Goal: Task Accomplishment & Management: Manage account settings

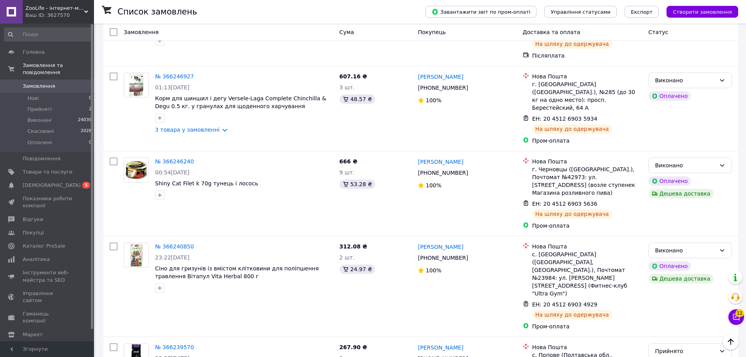
scroll to position [861, 0]
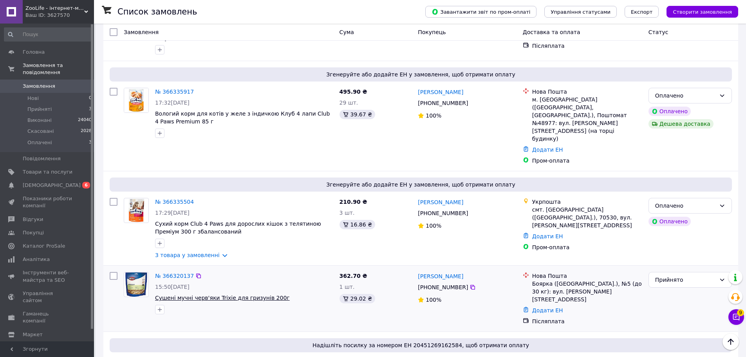
scroll to position [196, 0]
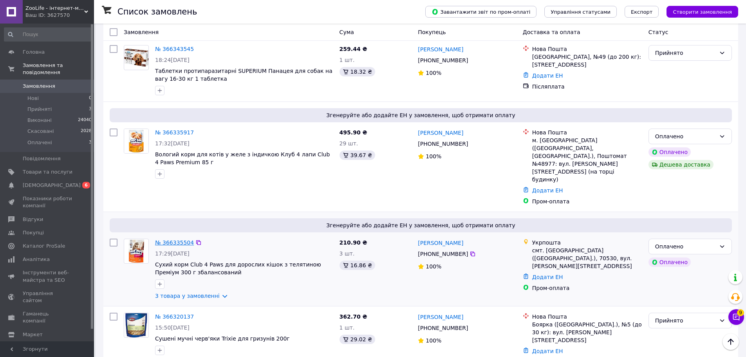
click at [171, 239] on link "№ 366335504" at bounding box center [174, 242] width 39 height 6
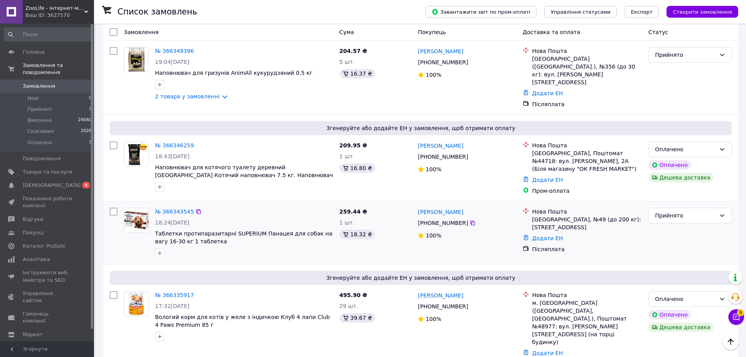
scroll to position [0, 0]
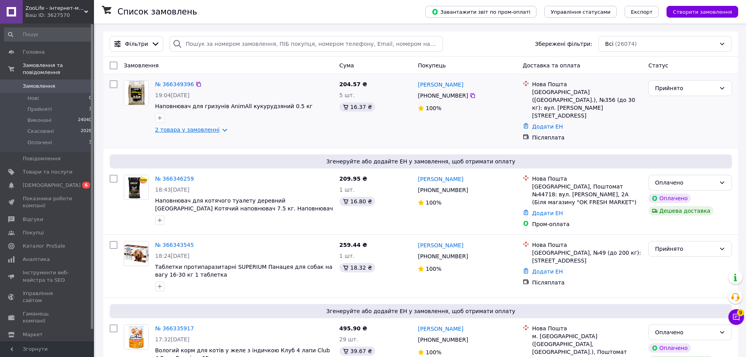
click at [178, 132] on link "2 товара у замовленні" at bounding box center [187, 129] width 65 height 6
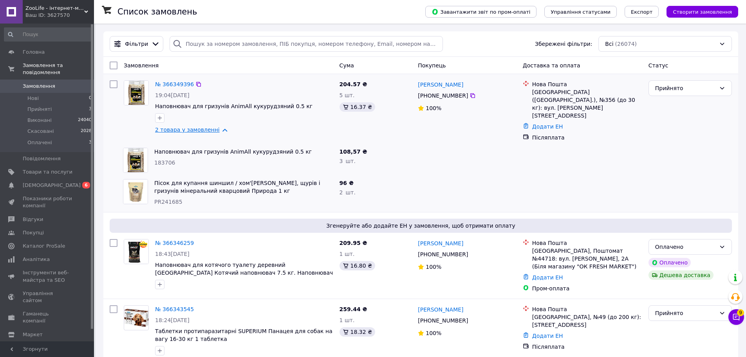
click at [174, 133] on link "2 товара у замовленні" at bounding box center [187, 129] width 65 height 6
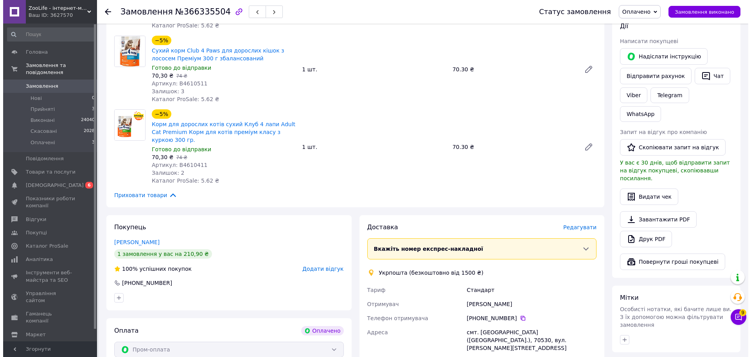
scroll to position [157, 0]
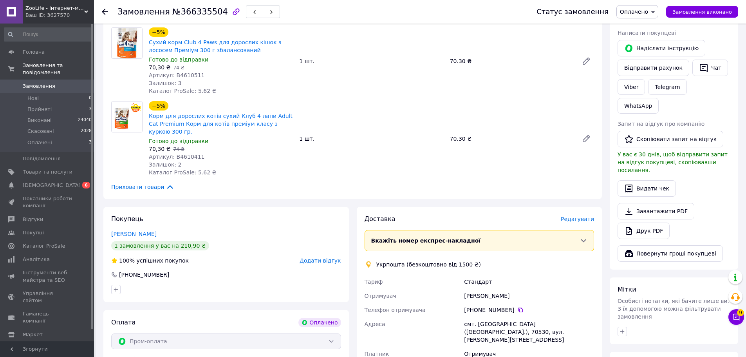
click at [573, 216] on span "Редагувати" at bounding box center [576, 219] width 33 height 6
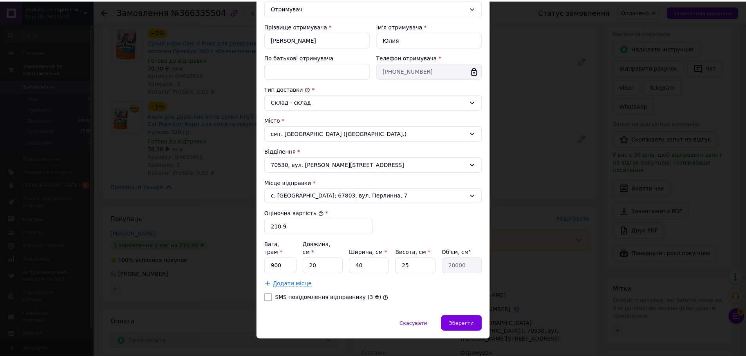
scroll to position [133, 0]
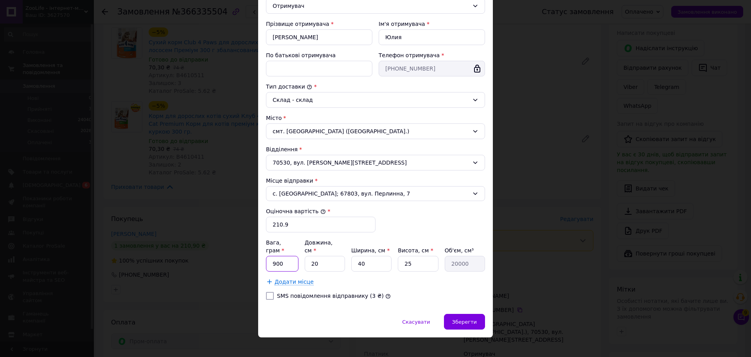
click at [285, 256] on input "900" at bounding box center [282, 264] width 32 height 16
type input "1000"
type input "2"
type input "2000"
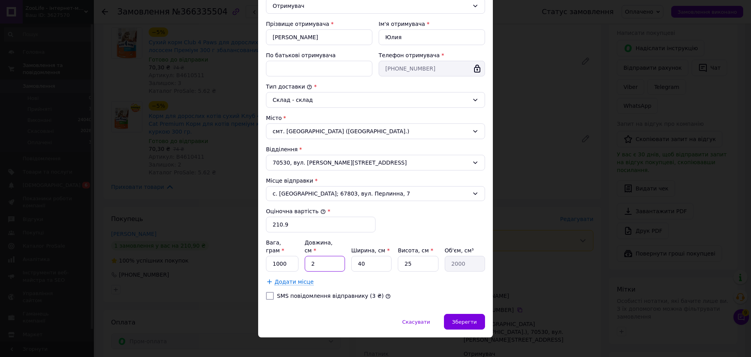
type input "24"
type input "24000"
type input "24"
type input "1"
type input "600"
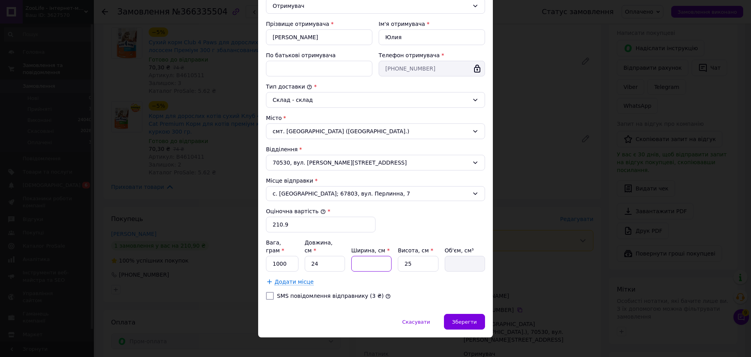
type input "2"
type input "1200"
type input "20"
type input "12000"
type input "20"
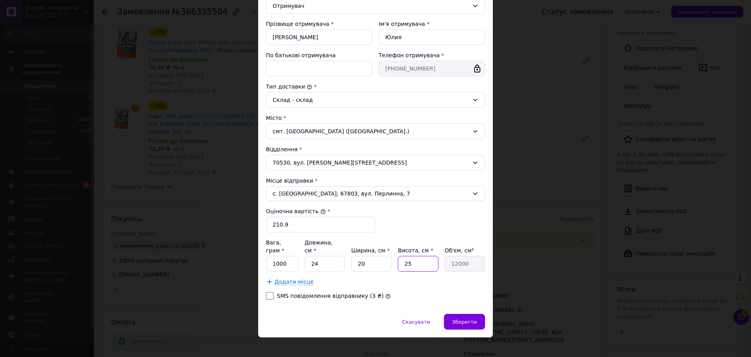
type input "1"
type input "480"
type input "16"
type input "7680"
type input "16"
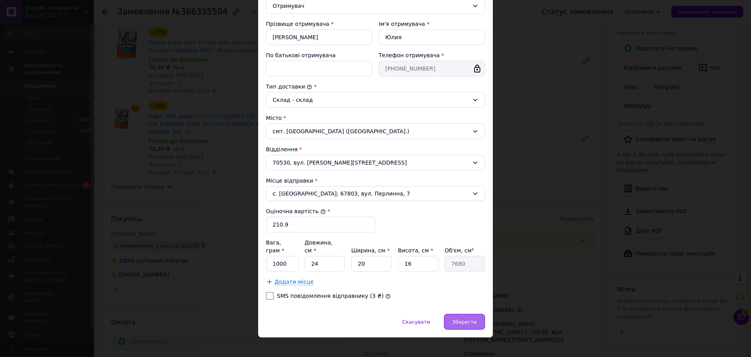
click at [455, 319] on span "Зберегти" at bounding box center [464, 322] width 25 height 6
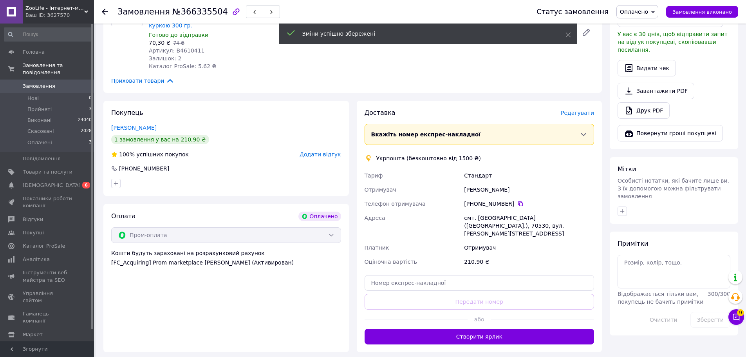
scroll to position [274, 0]
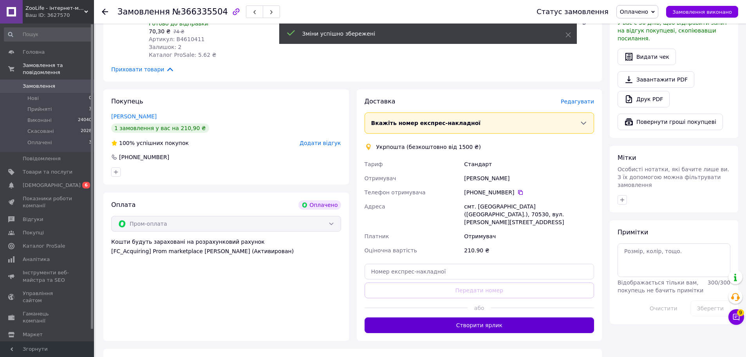
click at [447, 317] on button "Створити ярлик" at bounding box center [479, 325] width 230 height 16
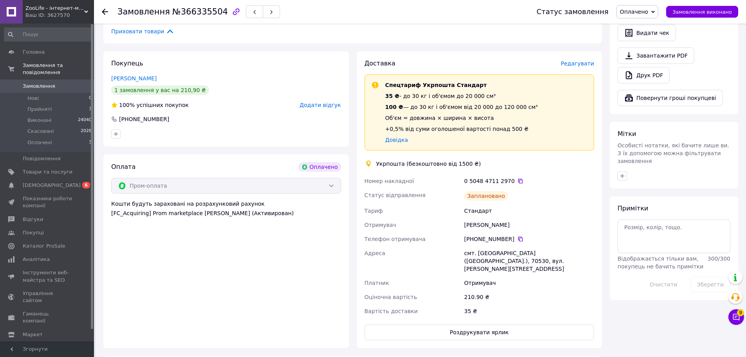
scroll to position [313, 0]
click at [518, 177] on icon at bounding box center [520, 179] width 5 height 5
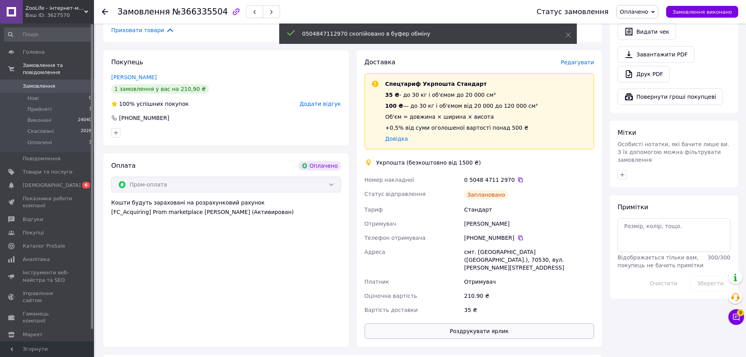
click at [443, 323] on button "Роздрукувати ярлик" at bounding box center [479, 331] width 230 height 16
